Goal: Task Accomplishment & Management: Manage account settings

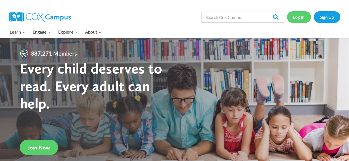
click at [299, 17] on link "Log In" at bounding box center [299, 16] width 24 height 11
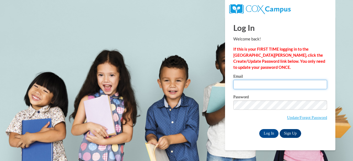
click at [271, 86] on input "Email" at bounding box center [280, 84] width 94 height 9
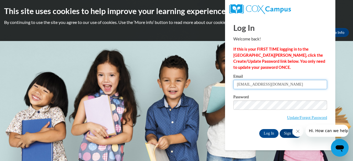
type input "[EMAIL_ADDRESS][DOMAIN_NAME]"
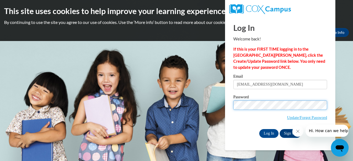
click at [259, 129] on input "Log In" at bounding box center [268, 133] width 19 height 9
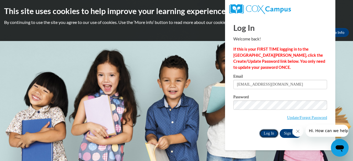
click at [261, 134] on input "Log In" at bounding box center [268, 133] width 19 height 9
click at [298, 132] on icon "Close message from company" at bounding box center [297, 131] width 4 height 4
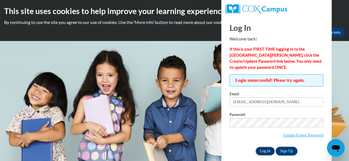
click at [261, 149] on input "Log In" at bounding box center [264, 151] width 19 height 9
click at [305, 136] on link "Update/Forgot Password" at bounding box center [303, 135] width 40 height 4
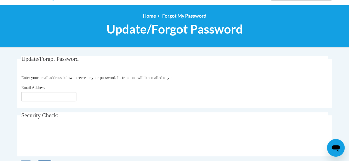
scroll to position [55, 0]
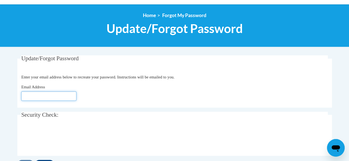
click at [51, 95] on input "Email Address" at bounding box center [48, 96] width 55 height 9
type input "[EMAIL_ADDRESS][DOMAIN_NAME]"
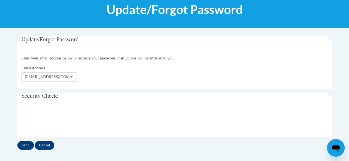
scroll to position [83, 0]
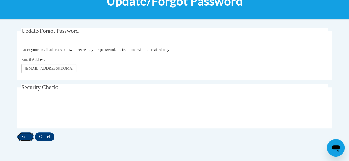
click at [29, 137] on input "Send" at bounding box center [25, 137] width 17 height 9
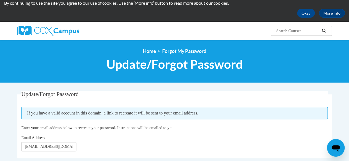
scroll to position [28, 0]
